Goal: Book appointment/travel/reservation

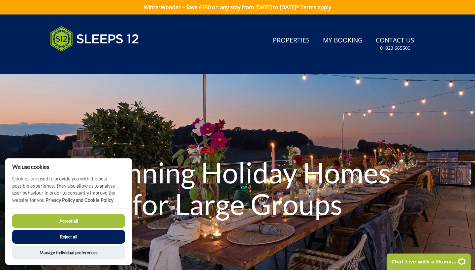
click at [97, 220] on button "Accept all" at bounding box center [68, 221] width 113 height 14
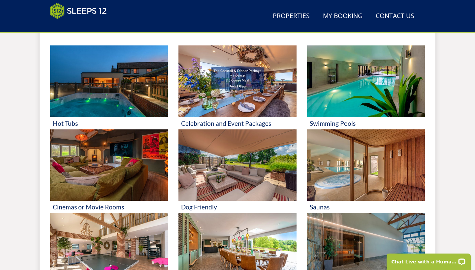
scroll to position [286, 0]
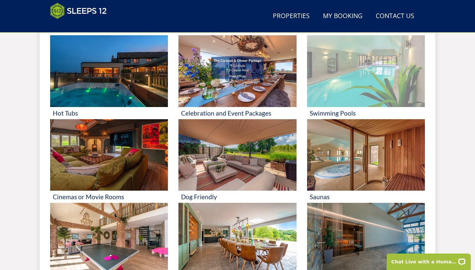
click at [378, 84] on img at bounding box center [366, 71] width 118 height 72
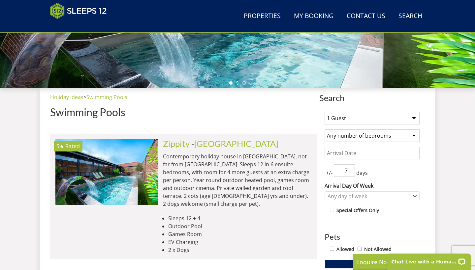
scroll to position [201, 0]
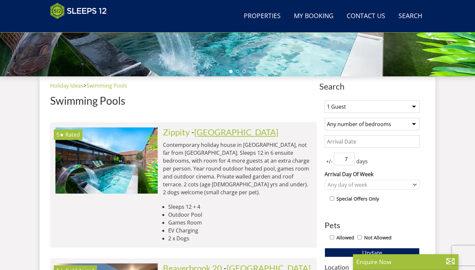
click at [214, 134] on link "[GEOGRAPHIC_DATA]" at bounding box center [236, 132] width 84 height 10
click at [265, 172] on p "Contemporary holiday house in [GEOGRAPHIC_DATA], not far from [GEOGRAPHIC_DATA]…" at bounding box center [237, 168] width 148 height 55
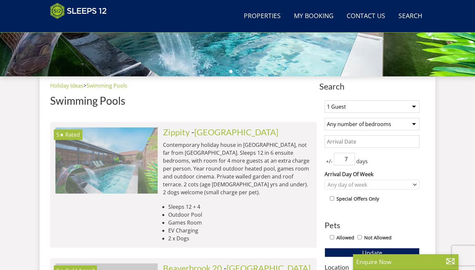
click at [120, 145] on img at bounding box center [106, 161] width 102 height 66
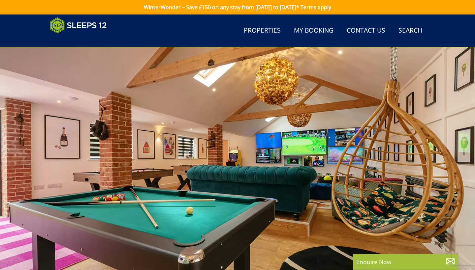
scroll to position [97, 0]
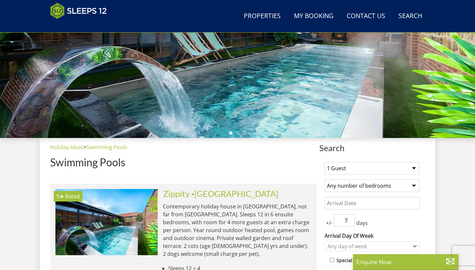
scroll to position [201, 0]
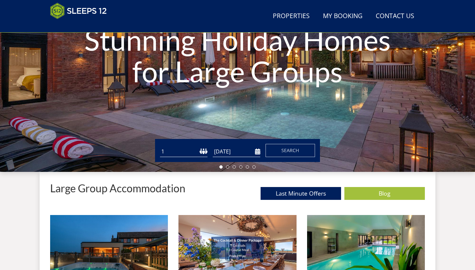
select select "20"
click at [305, 148] on button "Search" at bounding box center [289, 150] width 49 height 13
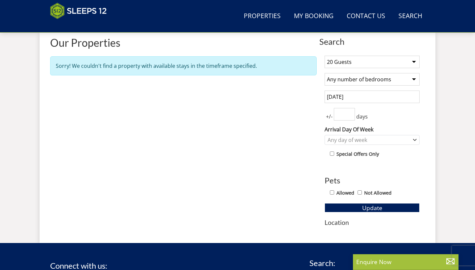
scroll to position [247, 0]
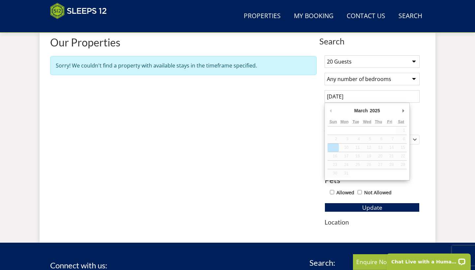
click at [357, 97] on input "[DATE]" at bounding box center [371, 96] width 95 height 13
click at [427, 136] on div "Search Search 1 Guest 2 Guests 3 Guests 4 Guests 5 Guests 6 Guests 7 Guests 8 G…" at bounding box center [238, 131] width 396 height 201
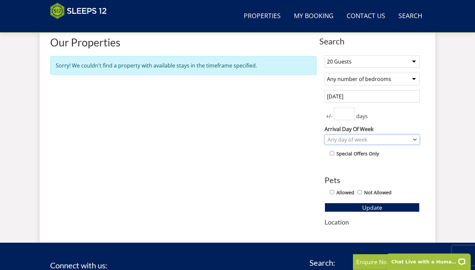
click at [393, 143] on div "Any day of week" at bounding box center [371, 140] width 95 height 10
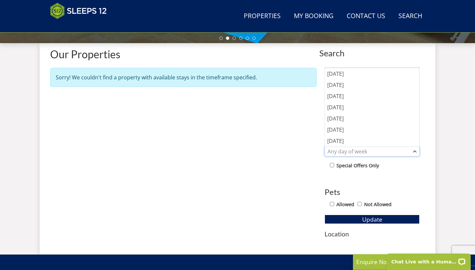
scroll to position [251, 0]
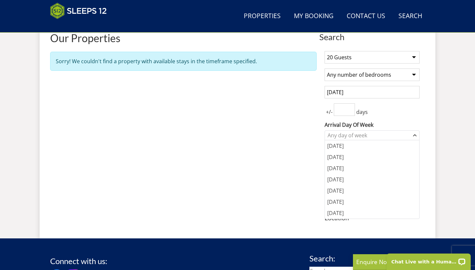
click at [279, 165] on div "Properties Our Properties Sorry! We couldn't find a property with available sta…" at bounding box center [183, 130] width 266 height 196
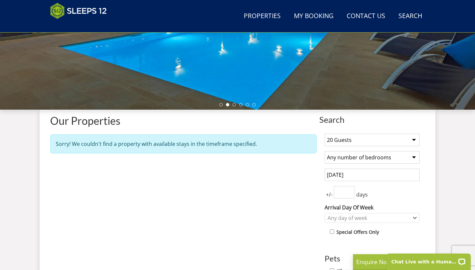
scroll to position [122, 0]
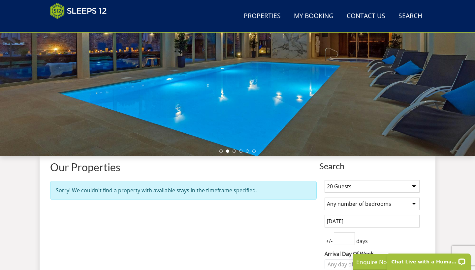
click at [291, 207] on div "Properties Our Properties Sorry! We couldn't find a property with available sta…" at bounding box center [183, 260] width 266 height 196
select select "19"
click at [304, 241] on div "Properties Our Properties Sorry! We couldn't find a property with available sta…" at bounding box center [183, 260] width 266 height 196
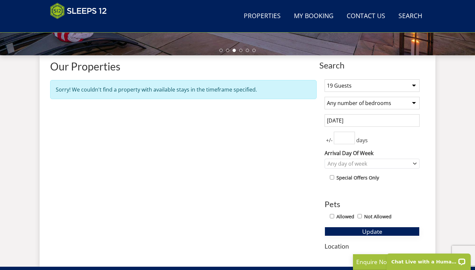
click at [353, 229] on button "Update" at bounding box center [371, 231] width 95 height 9
click at [375, 119] on input "[DATE]" at bounding box center [371, 120] width 95 height 13
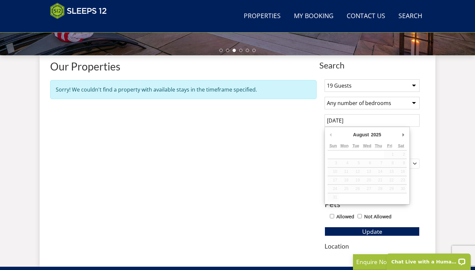
click at [399, 131] on div "August January February March April May June July August September October Nove…" at bounding box center [366, 136] width 79 height 12
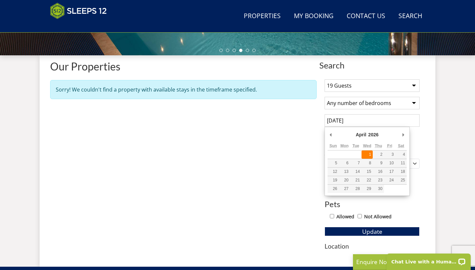
type input "[DATE]"
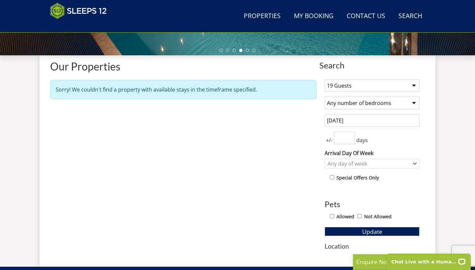
click at [390, 228] on button "Update" at bounding box center [371, 231] width 95 height 9
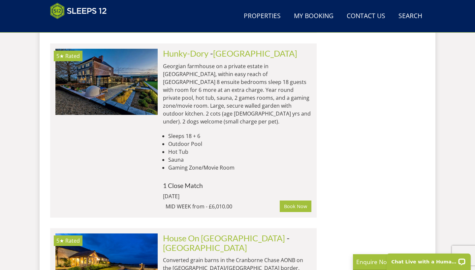
scroll to position [930, 0]
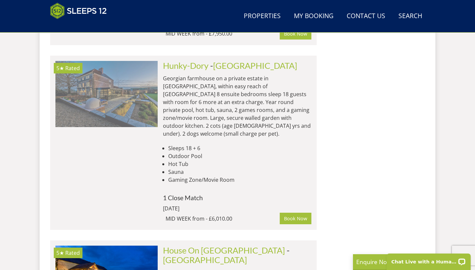
click at [128, 84] on img at bounding box center [106, 94] width 102 height 66
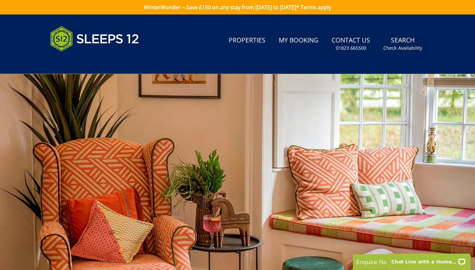
click at [459, 168] on div at bounding box center [237, 189] width 475 height 231
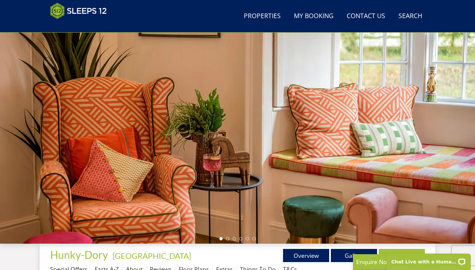
scroll to position [44, 0]
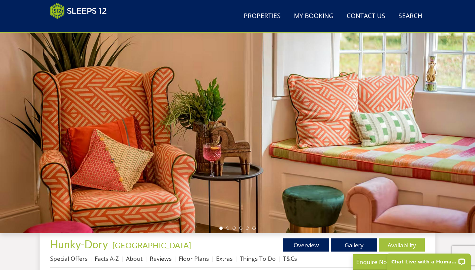
click at [230, 230] on div at bounding box center [237, 118] width 475 height 231
click at [228, 230] on li at bounding box center [227, 228] width 3 height 3
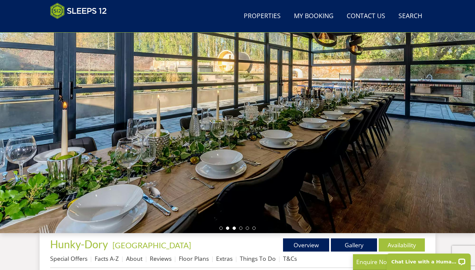
click at [235, 228] on li at bounding box center [233, 228] width 3 height 3
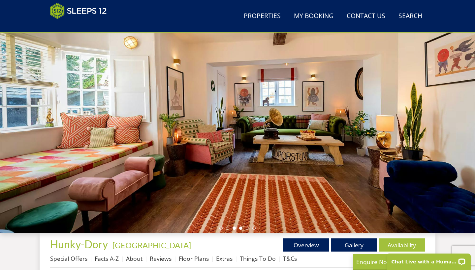
click at [241, 227] on li at bounding box center [240, 228] width 3 height 3
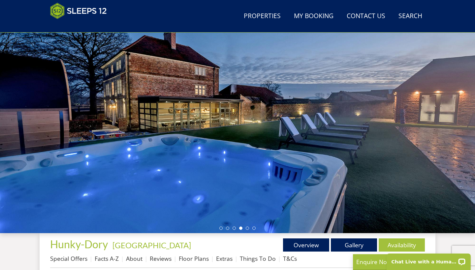
click at [242, 228] on li at bounding box center [240, 228] width 3 height 3
click at [249, 227] on ul at bounding box center [237, 228] width 36 height 3
click at [247, 228] on li at bounding box center [247, 228] width 3 height 3
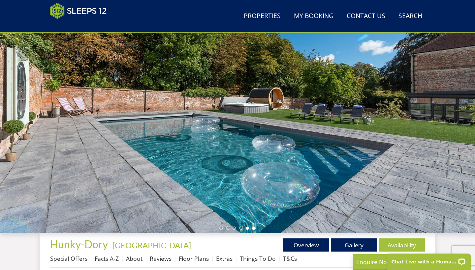
click at [254, 228] on li at bounding box center [253, 228] width 3 height 3
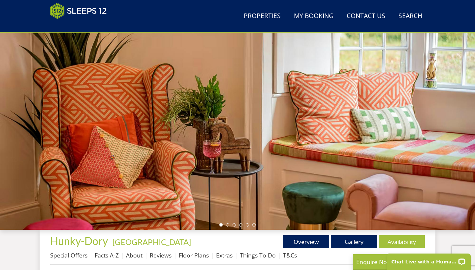
scroll to position [45, 0]
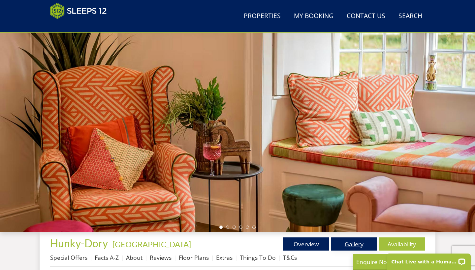
click at [359, 248] on link "Gallery" at bounding box center [354, 244] width 46 height 13
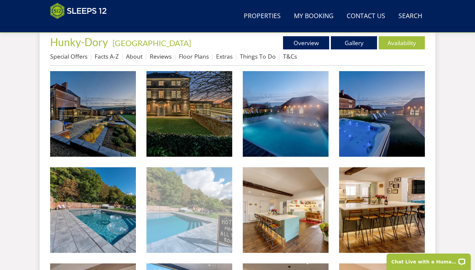
click at [185, 208] on img at bounding box center [189, 210] width 86 height 86
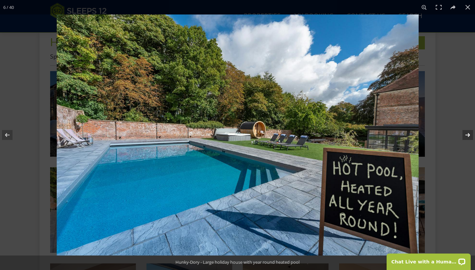
click at [465, 135] on button at bounding box center [463, 135] width 23 height 33
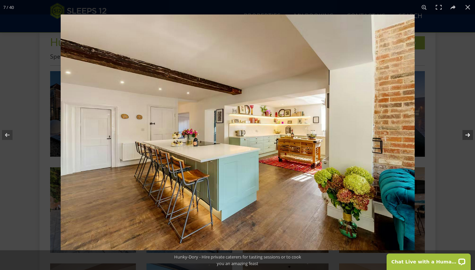
click at [465, 135] on button at bounding box center [463, 135] width 23 height 33
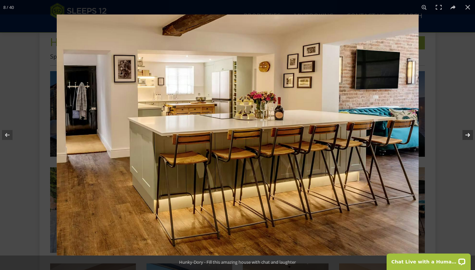
click at [465, 135] on button at bounding box center [463, 135] width 23 height 33
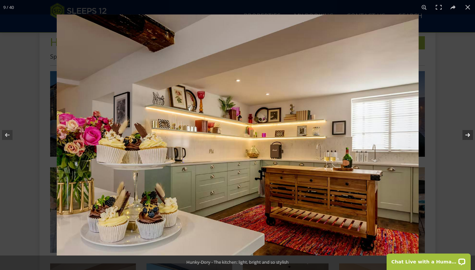
click at [465, 135] on button at bounding box center [463, 135] width 23 height 33
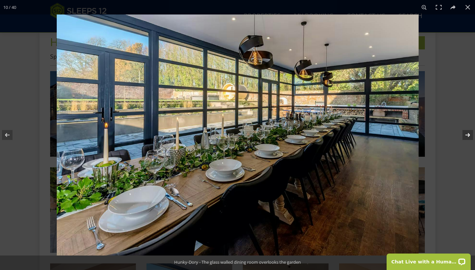
click at [465, 135] on button at bounding box center [463, 135] width 23 height 33
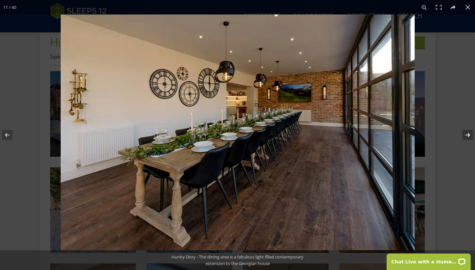
click at [465, 135] on button at bounding box center [463, 135] width 23 height 33
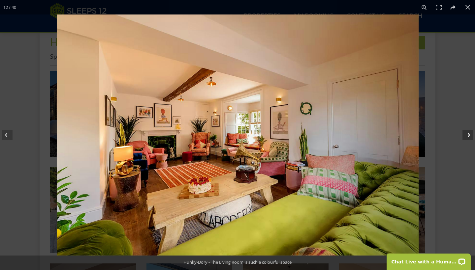
click at [465, 135] on button at bounding box center [463, 135] width 23 height 33
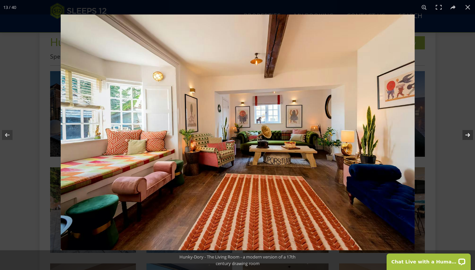
click at [465, 135] on button at bounding box center [463, 135] width 23 height 33
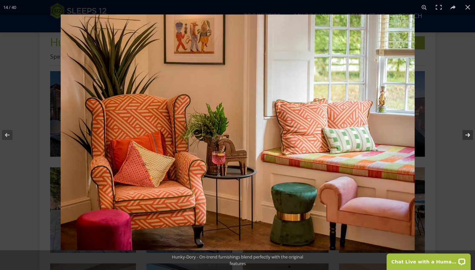
click at [465, 135] on button at bounding box center [463, 135] width 23 height 33
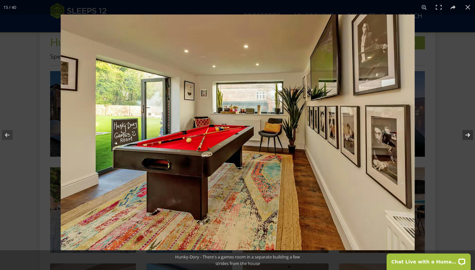
click at [465, 135] on button at bounding box center [463, 135] width 23 height 33
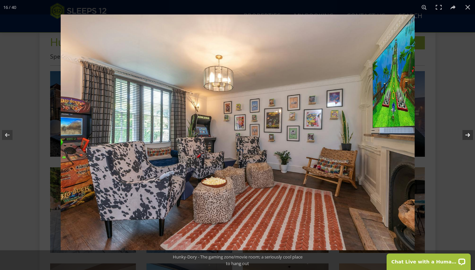
click at [465, 135] on button at bounding box center [463, 135] width 23 height 33
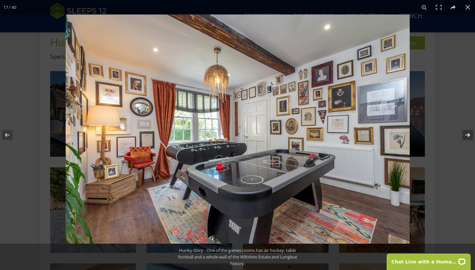
click at [465, 135] on button at bounding box center [463, 135] width 23 height 33
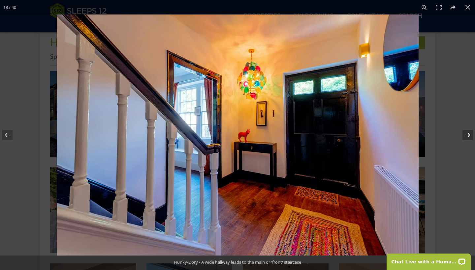
click at [465, 135] on button at bounding box center [463, 135] width 23 height 33
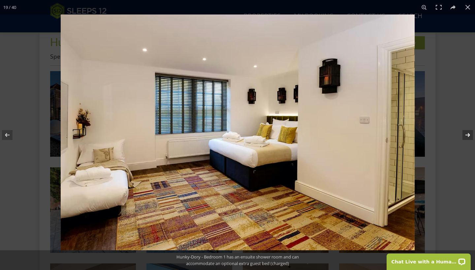
click at [465, 135] on button at bounding box center [463, 135] width 23 height 33
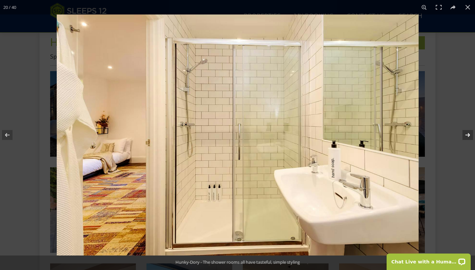
click at [465, 135] on button at bounding box center [463, 135] width 23 height 33
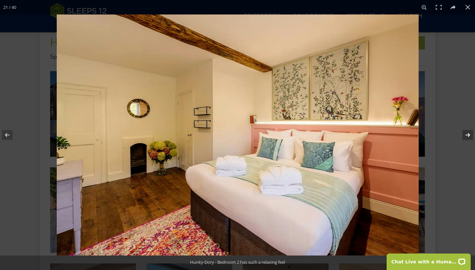
click at [465, 135] on button at bounding box center [463, 135] width 23 height 33
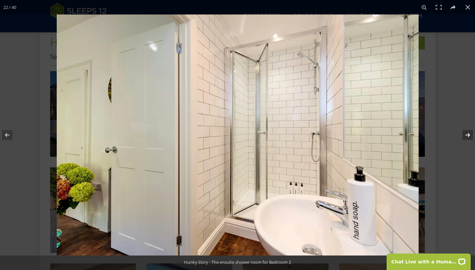
click at [465, 135] on button at bounding box center [463, 135] width 23 height 33
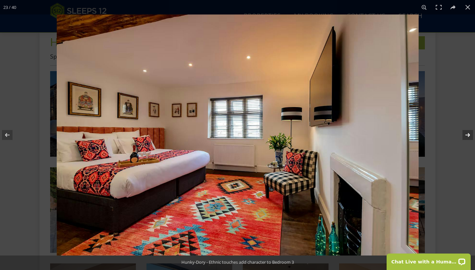
click at [465, 135] on button at bounding box center [463, 135] width 23 height 33
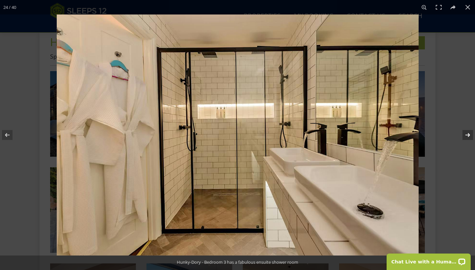
click at [465, 135] on button at bounding box center [463, 135] width 23 height 33
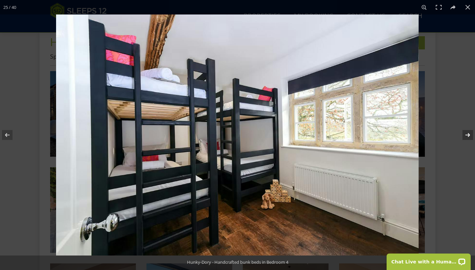
click at [465, 135] on button at bounding box center [463, 135] width 23 height 33
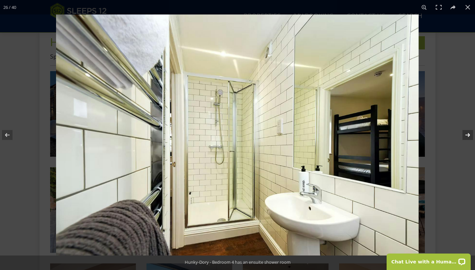
click at [465, 135] on button at bounding box center [463, 135] width 23 height 33
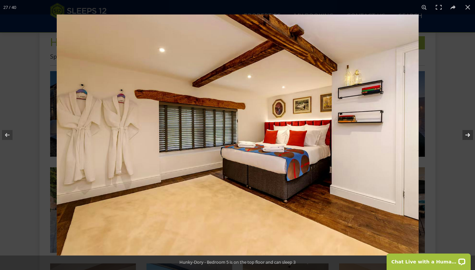
click at [465, 135] on button at bounding box center [463, 135] width 23 height 33
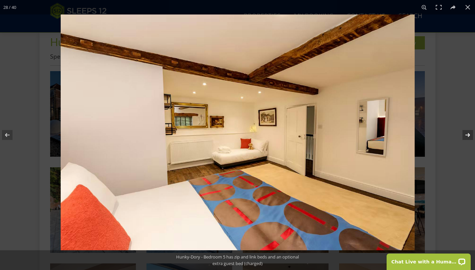
click at [465, 135] on button at bounding box center [463, 135] width 23 height 33
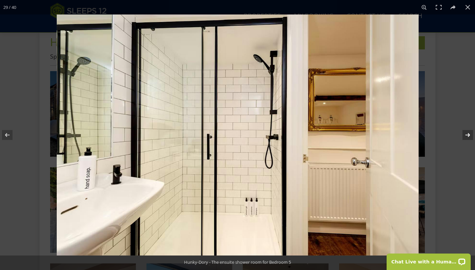
click at [465, 135] on button at bounding box center [463, 135] width 23 height 33
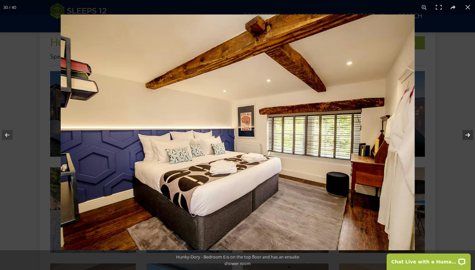
click at [465, 135] on button at bounding box center [463, 135] width 23 height 33
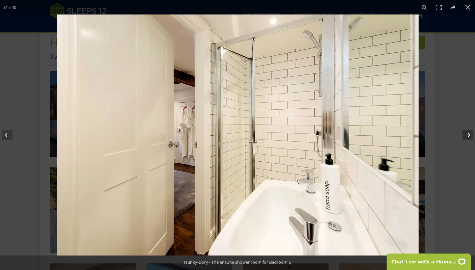
click at [465, 135] on button at bounding box center [463, 135] width 23 height 33
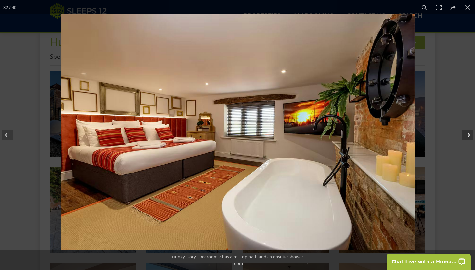
click at [465, 135] on button at bounding box center [463, 135] width 23 height 33
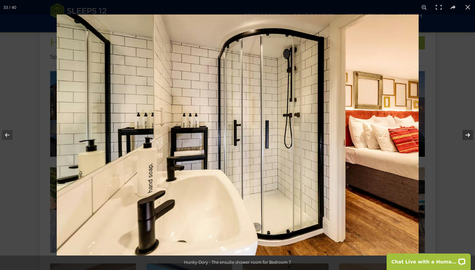
click at [465, 135] on button at bounding box center [463, 135] width 23 height 33
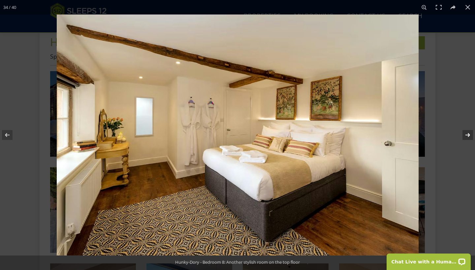
click at [465, 135] on button at bounding box center [463, 135] width 23 height 33
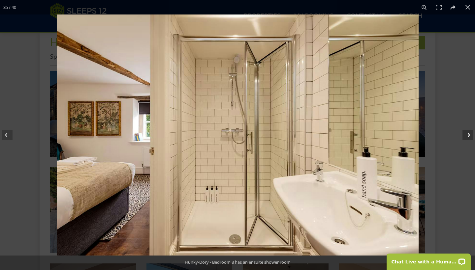
click at [465, 135] on button at bounding box center [463, 135] width 23 height 33
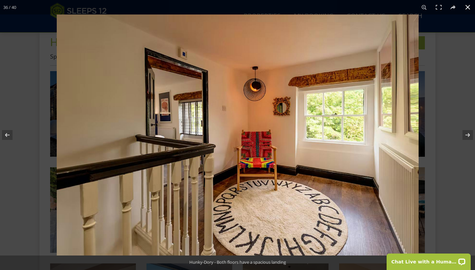
click at [466, 6] on button at bounding box center [467, 7] width 15 height 15
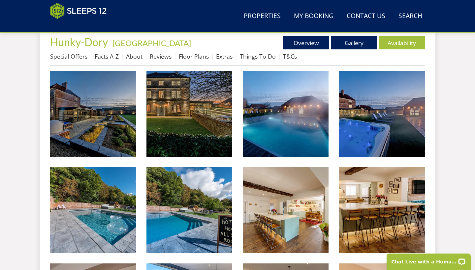
scroll to position [250, 0]
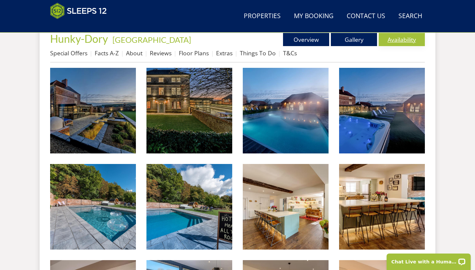
click at [402, 43] on link "Availability" at bounding box center [401, 39] width 46 height 13
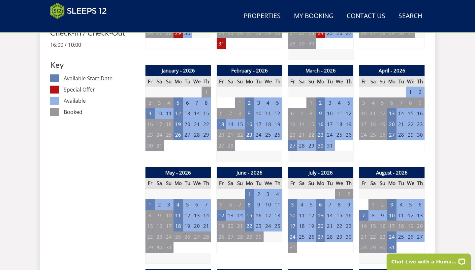
scroll to position [355, 0]
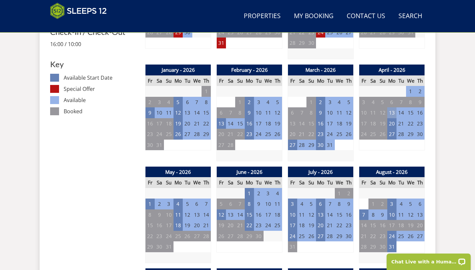
click at [393, 110] on td "13" at bounding box center [391, 112] width 9 height 11
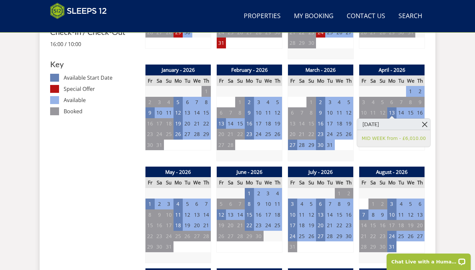
click at [420, 124] on link at bounding box center [425, 125] width 12 height 12
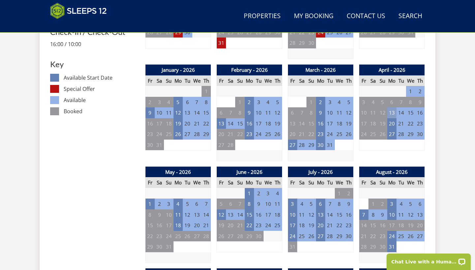
click at [393, 112] on td "13" at bounding box center [391, 112] width 9 height 11
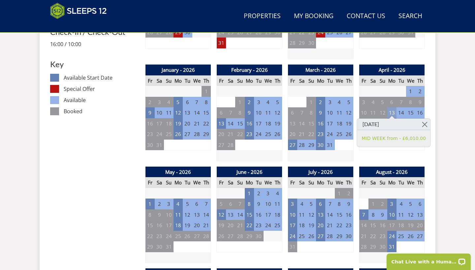
click at [392, 111] on td "13" at bounding box center [391, 112] width 9 height 11
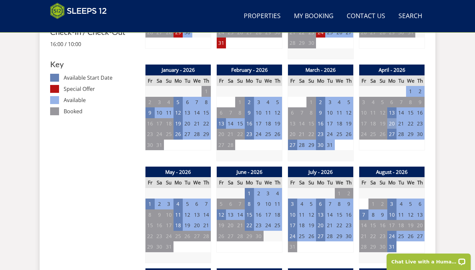
click at [391, 123] on td "20" at bounding box center [391, 123] width 9 height 11
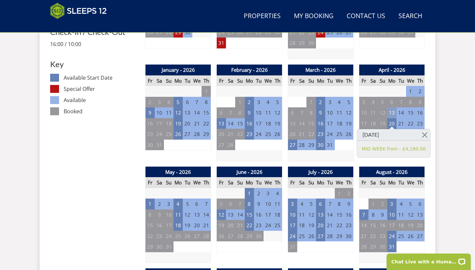
click at [391, 114] on td "13" at bounding box center [391, 112] width 9 height 11
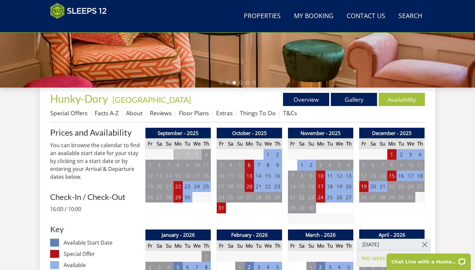
scroll to position [190, 0]
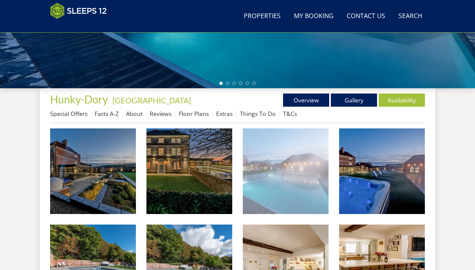
scroll to position [250, 0]
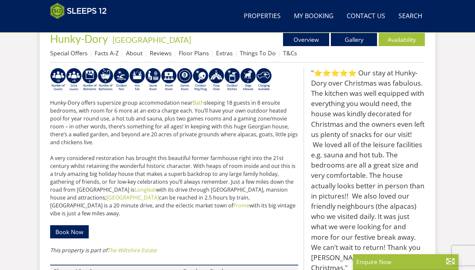
scroll to position [45, 0]
